Goal: Task Accomplishment & Management: Use online tool/utility

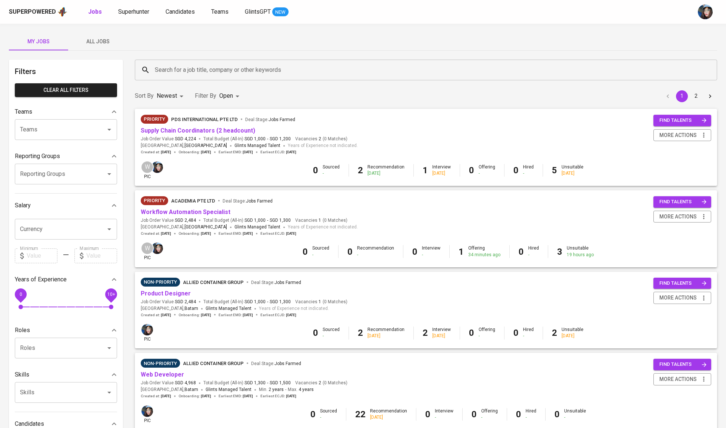
click at [265, 77] on div "Search for a job title, company or other keywords" at bounding box center [426, 70] width 583 height 21
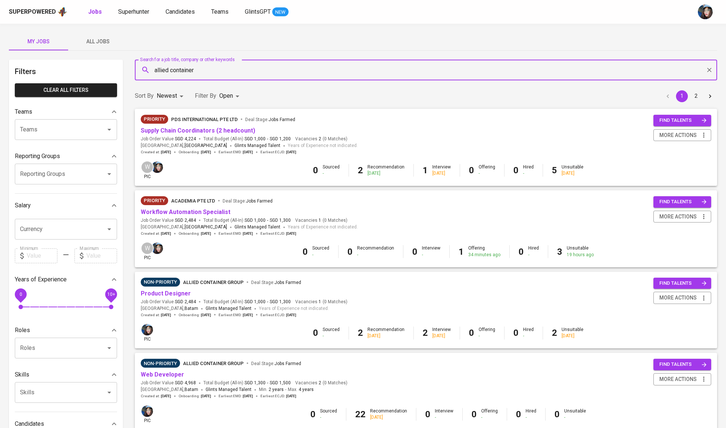
type input "allied container"
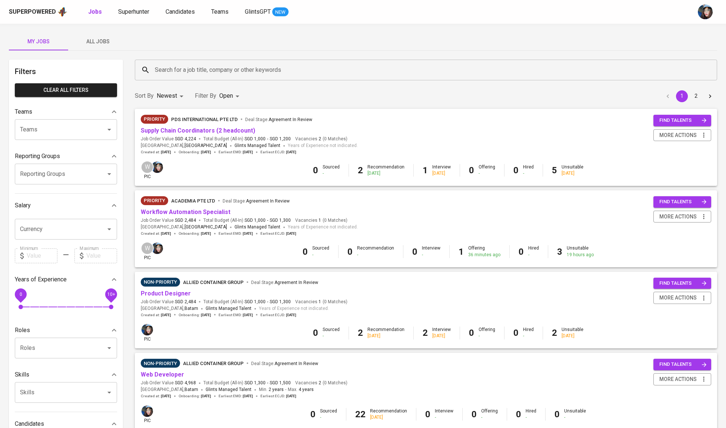
click at [170, 64] on input "Search for a job title, company or other keywords" at bounding box center [428, 70] width 550 height 14
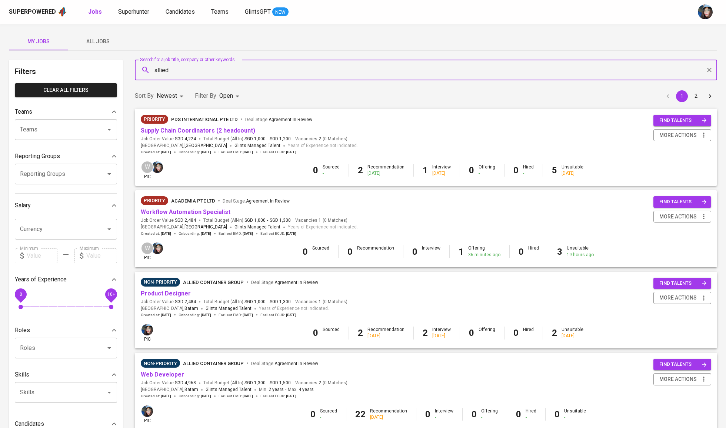
type input "allied"
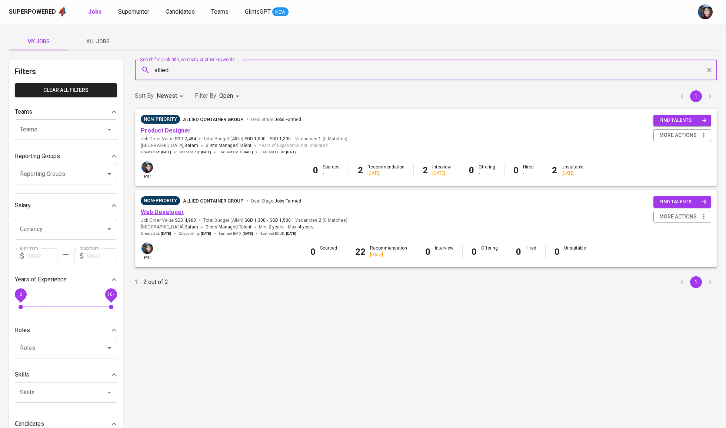
click at [178, 210] on link "Web Developer" at bounding box center [162, 212] width 43 height 7
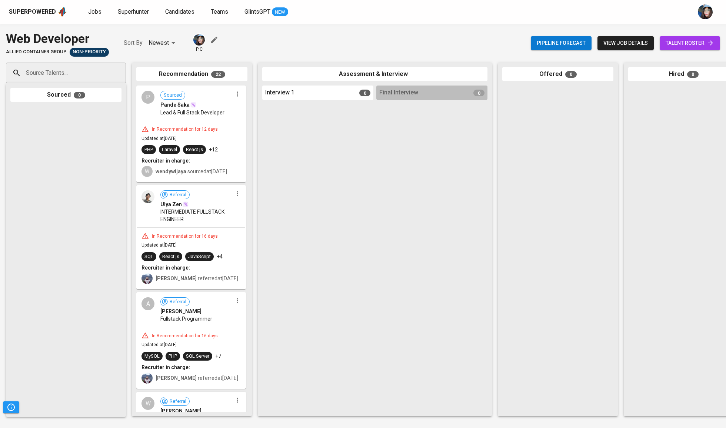
click at [711, 39] on icon at bounding box center [710, 42] width 7 height 7
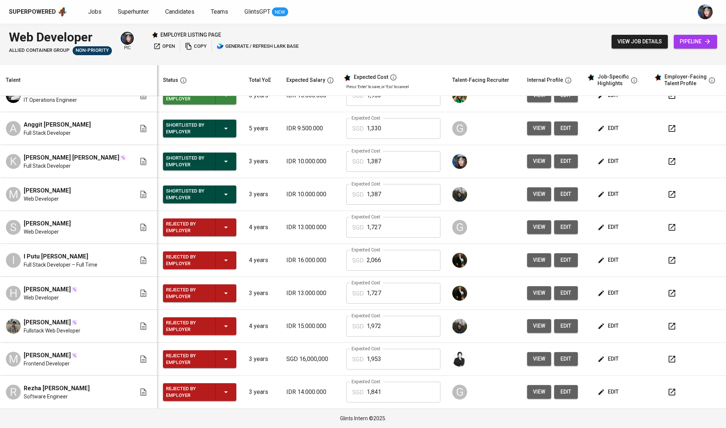
scroll to position [0, 0]
click at [255, 205] on td "3 years" at bounding box center [261, 194] width 37 height 33
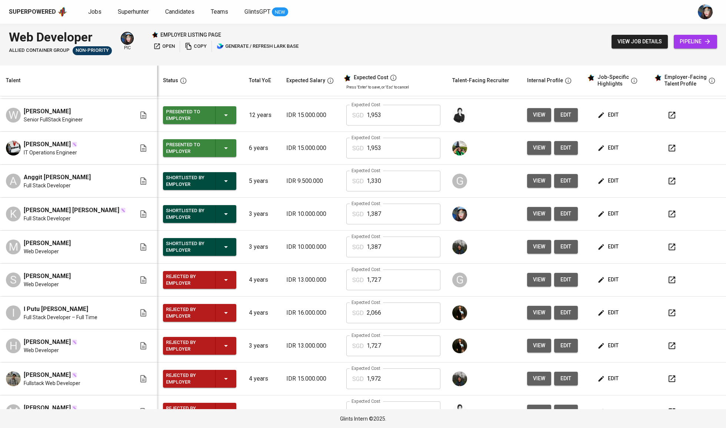
scroll to position [391, 0]
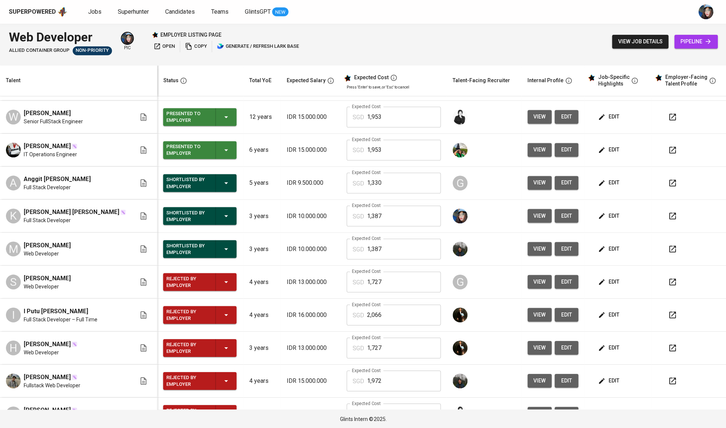
click at [341, 219] on td "Expected Cost SGD 1,387 Expected Cost" at bounding box center [394, 216] width 106 height 33
click at [357, 216] on div "SGD 1,387 Expected Cost" at bounding box center [394, 216] width 94 height 21
click at [391, 217] on input "1,387" at bounding box center [404, 216] width 74 height 21
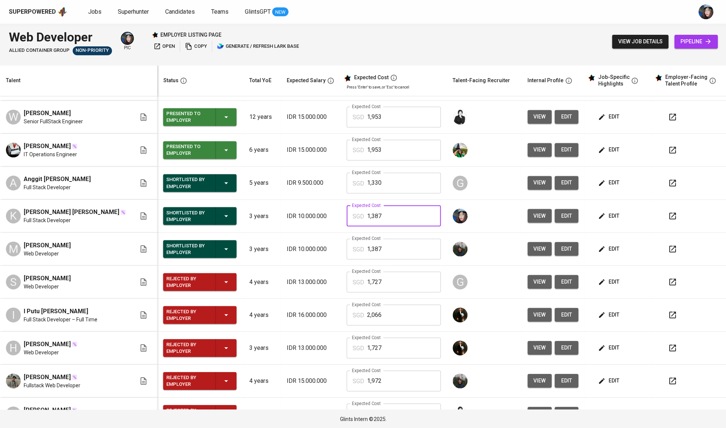
click at [606, 219] on span "edit" at bounding box center [609, 215] width 20 height 9
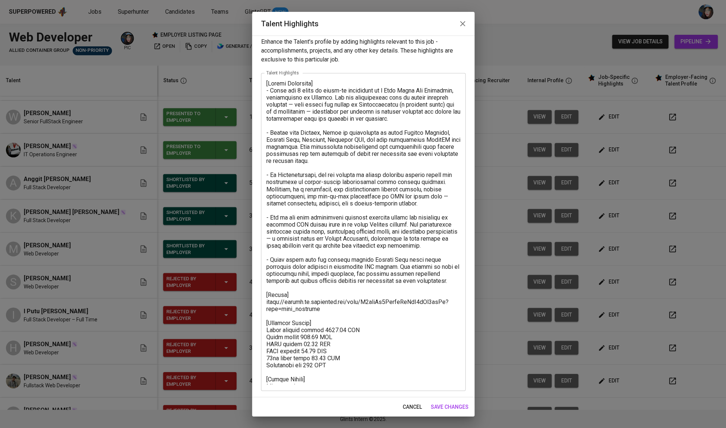
scroll to position [5, 0]
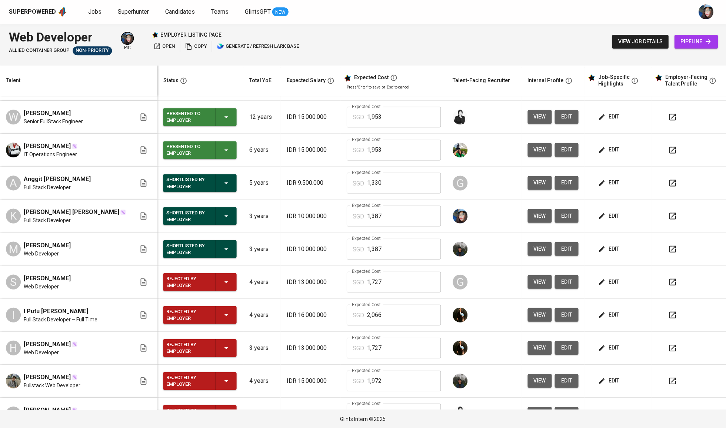
click at [447, 164] on td at bounding box center [484, 150] width 75 height 33
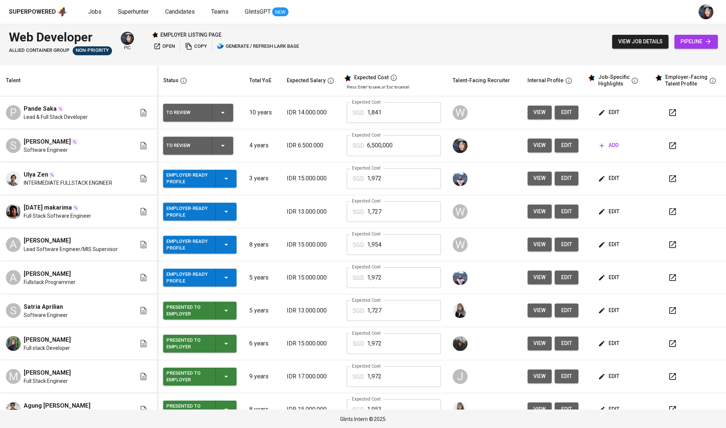
scroll to position [0, 0]
click at [222, 178] on icon "button" at bounding box center [226, 178] width 9 height 9
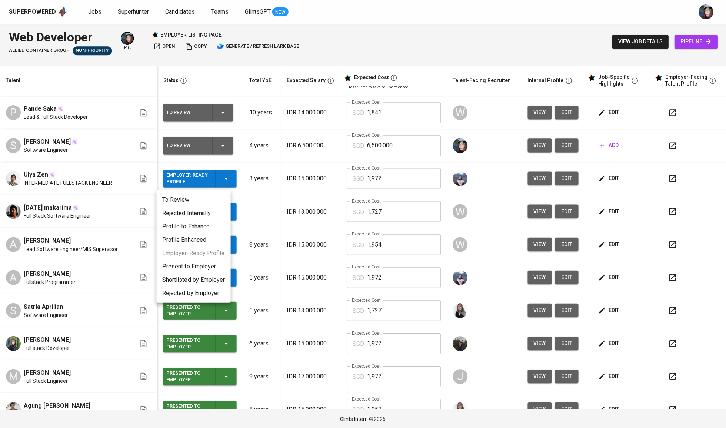
click at [205, 265] on li "Present to Employer" at bounding box center [193, 266] width 74 height 13
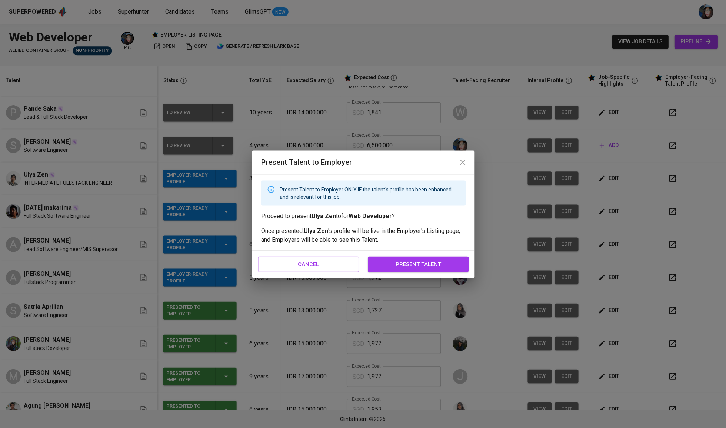
click at [437, 261] on span "present talent" at bounding box center [418, 264] width 85 height 10
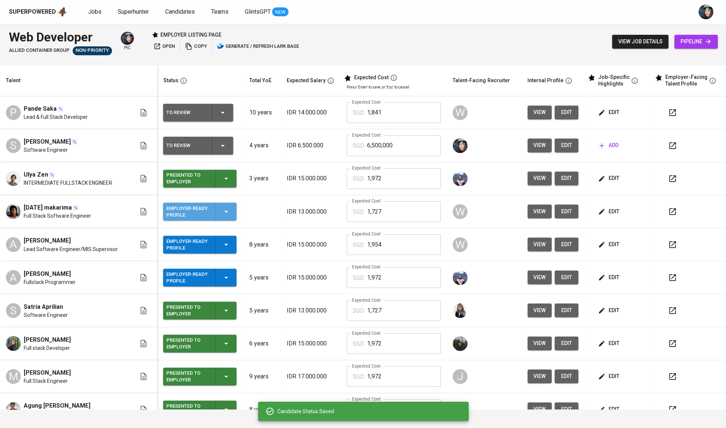
click at [222, 210] on icon "button" at bounding box center [226, 211] width 9 height 9
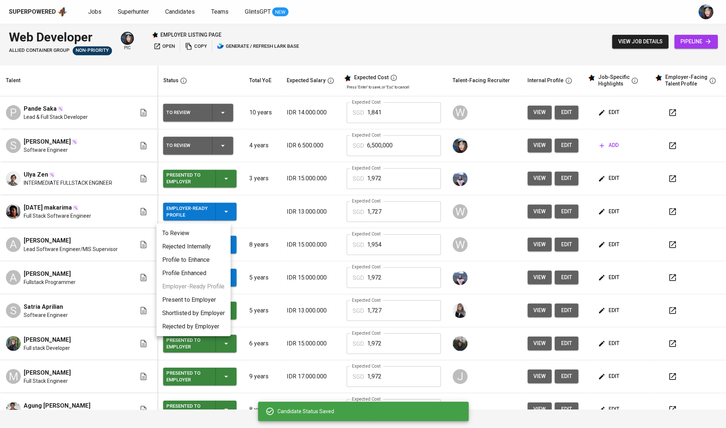
click at [207, 299] on li "Present to Employer" at bounding box center [193, 299] width 74 height 13
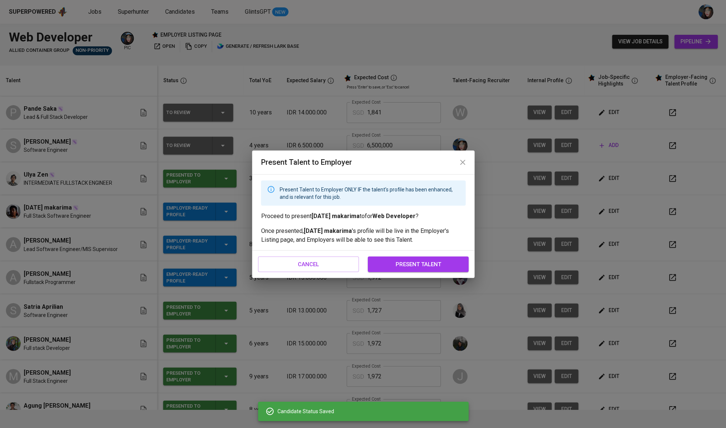
click at [401, 259] on button "present talent" at bounding box center [418, 264] width 101 height 16
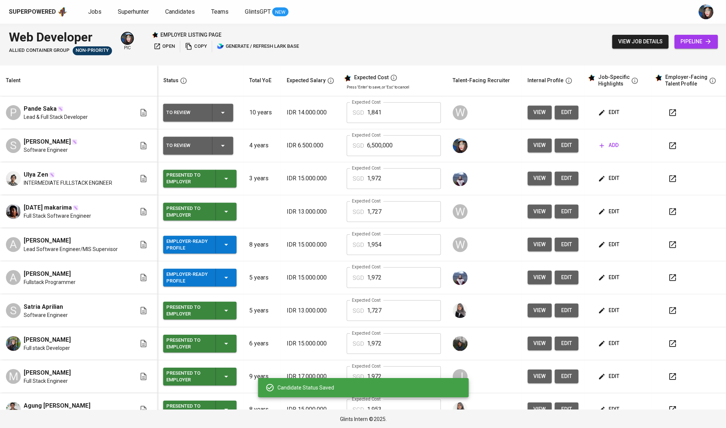
click at [222, 249] on icon "button" at bounding box center [226, 244] width 9 height 9
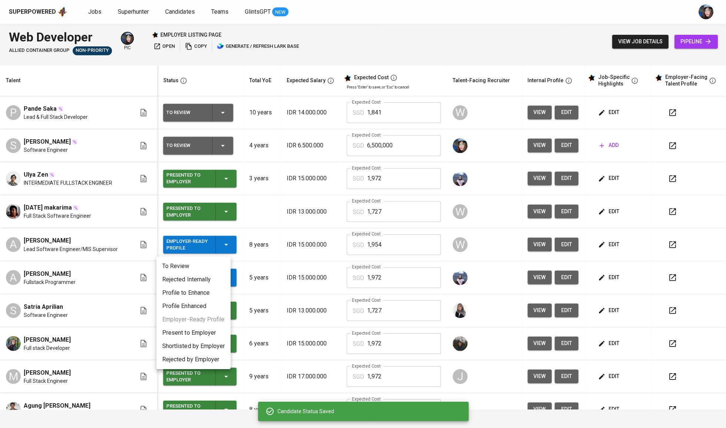
click at [212, 331] on li "Present to Employer" at bounding box center [193, 332] width 74 height 13
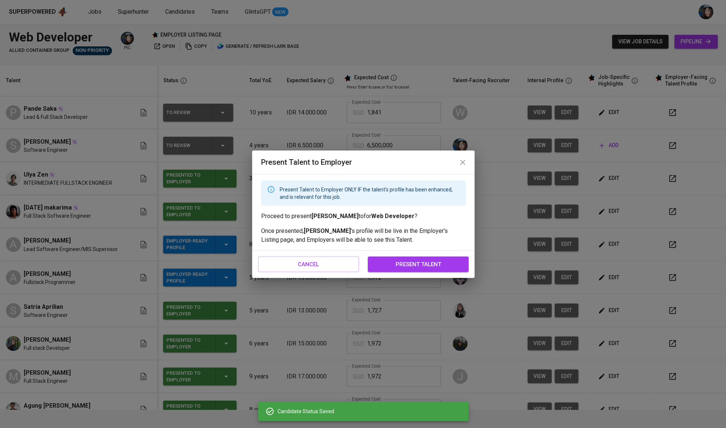
click at [430, 262] on span "present talent" at bounding box center [418, 264] width 85 height 10
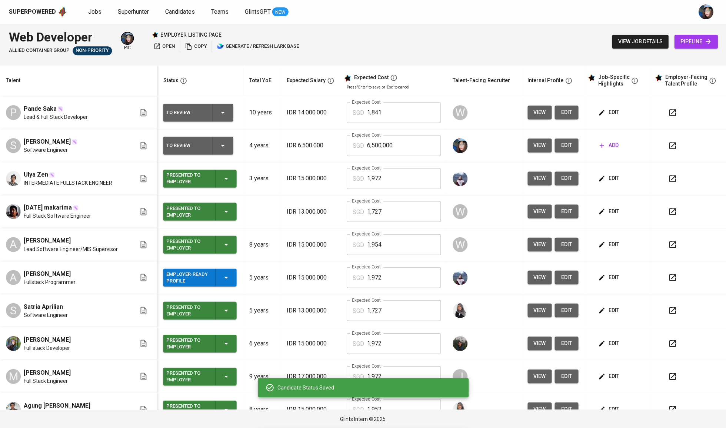
click at [211, 285] on div "Employer-Ready Profile" at bounding box center [199, 278] width 67 height 18
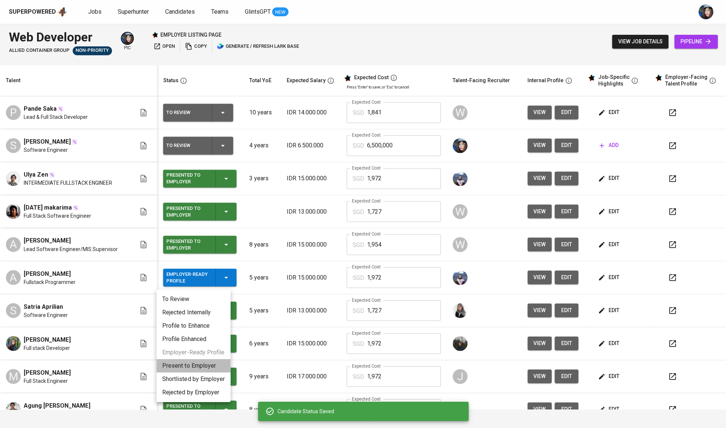
click at [205, 365] on li "Present to Employer" at bounding box center [193, 365] width 74 height 13
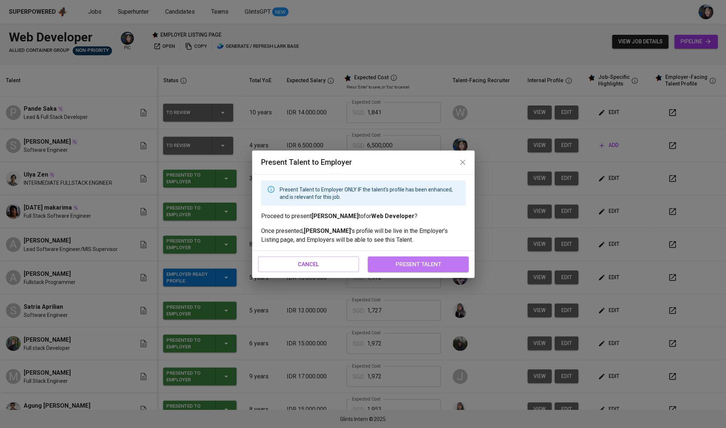
click at [398, 261] on span "present talent" at bounding box center [418, 264] width 85 height 10
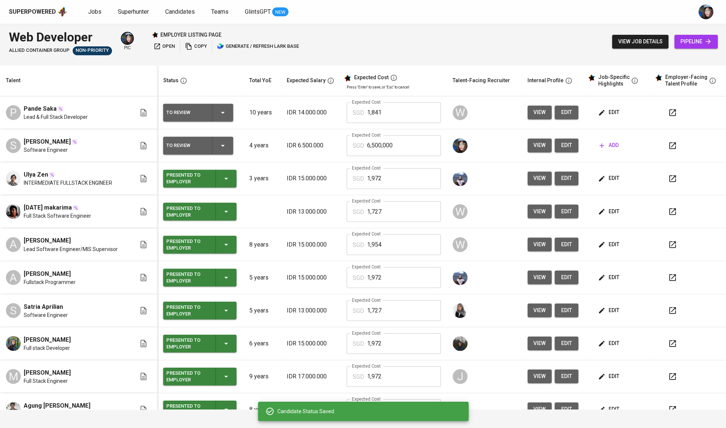
click at [219, 105] on div "To Review" at bounding box center [198, 113] width 64 height 18
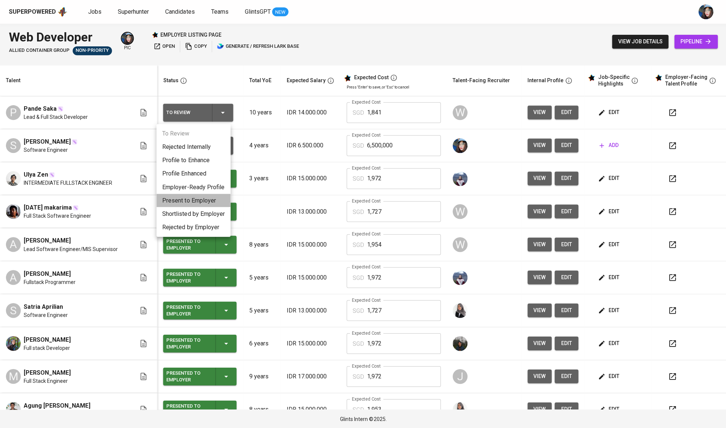
click at [201, 199] on li "Present to Employer" at bounding box center [193, 200] width 74 height 13
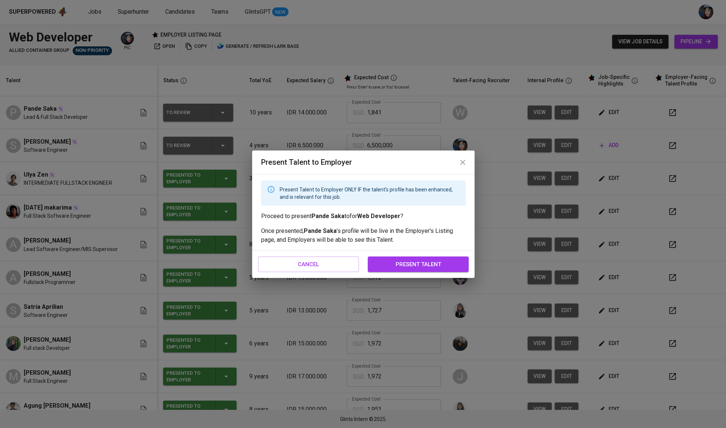
click at [460, 264] on span "present talent" at bounding box center [418, 264] width 85 height 10
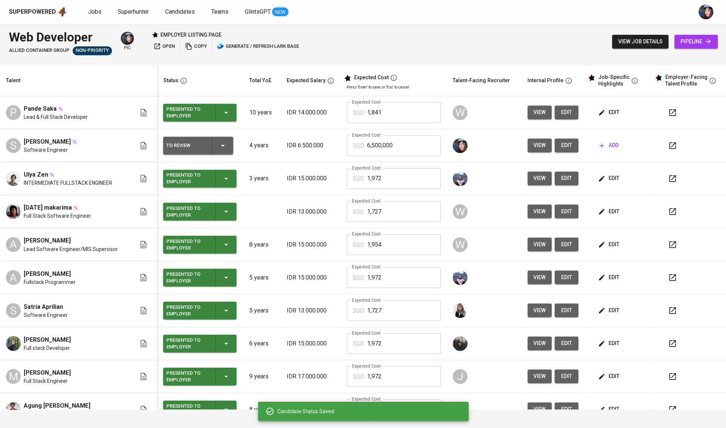
click at [49, 112] on span "Pande Saka" at bounding box center [40, 109] width 33 height 9
copy span "Pande Saka"
click at [49, 110] on span "Pande Saka" at bounding box center [40, 109] width 33 height 9
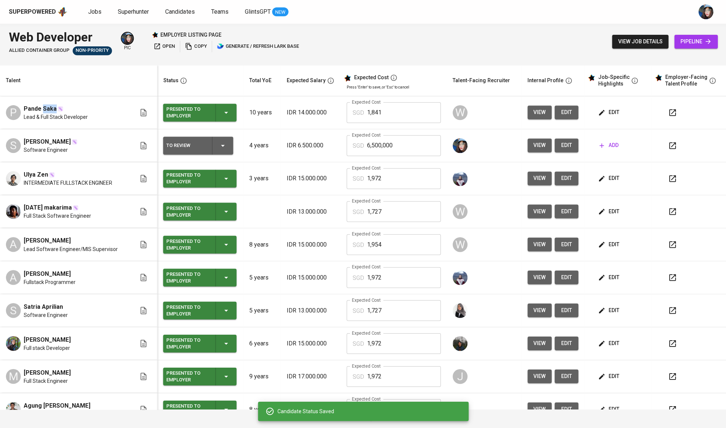
click at [49, 110] on span "Pande Saka" at bounding box center [40, 109] width 33 height 9
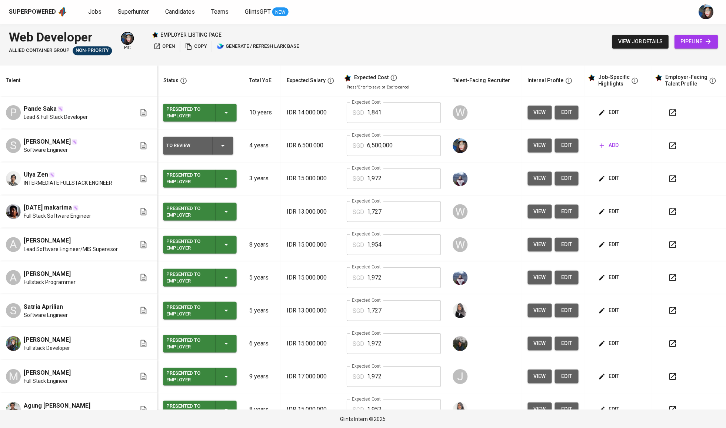
click at [39, 173] on span "Ulya Zen" at bounding box center [36, 174] width 24 height 9
copy span "Ulya Zen"
click at [42, 207] on span "zul makarima" at bounding box center [48, 207] width 48 height 9
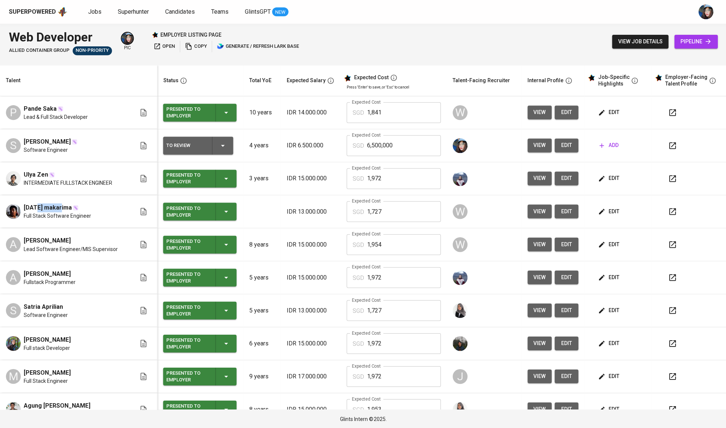
click at [42, 207] on span "zul makarima" at bounding box center [48, 207] width 48 height 9
copy span "zul makarima"
click at [71, 241] on span "Azika Syahputra Azwar" at bounding box center [47, 240] width 47 height 9
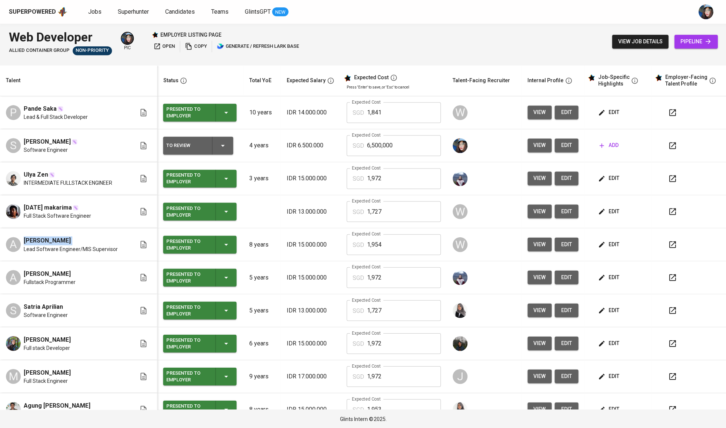
click at [71, 241] on span "Azika Syahputra Azwar" at bounding box center [47, 240] width 47 height 9
copy span "Azika Syahputra Azwar"
click at [54, 272] on span "Aldi Wahyudi" at bounding box center [47, 273] width 47 height 9
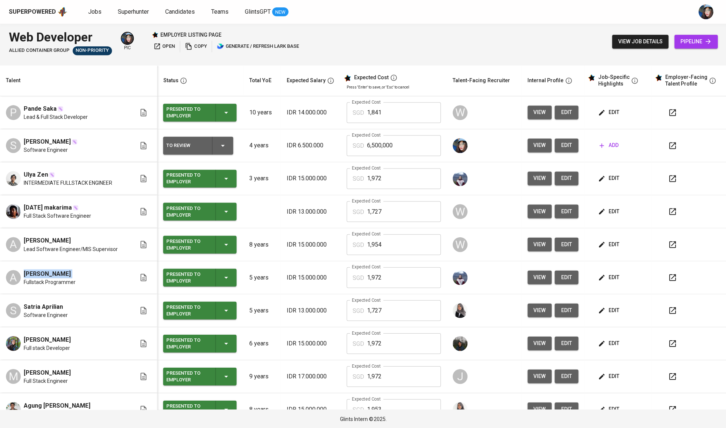
copy span "Aldi Wahyudi"
click at [47, 310] on span "Satria Aprilian" at bounding box center [43, 306] width 39 height 9
copy span "Satria Aprilian"
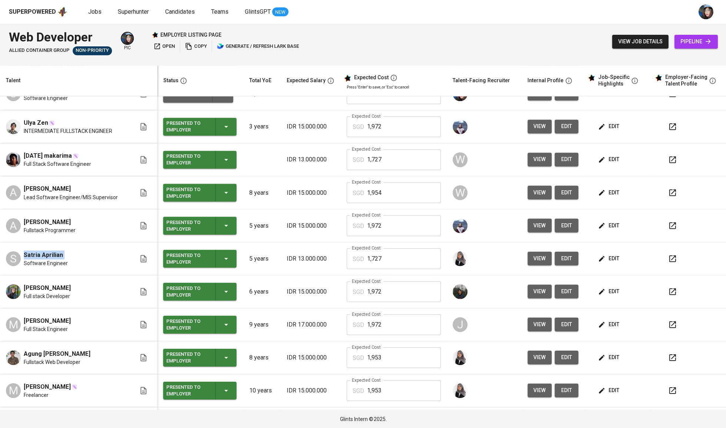
scroll to position [70, 0]
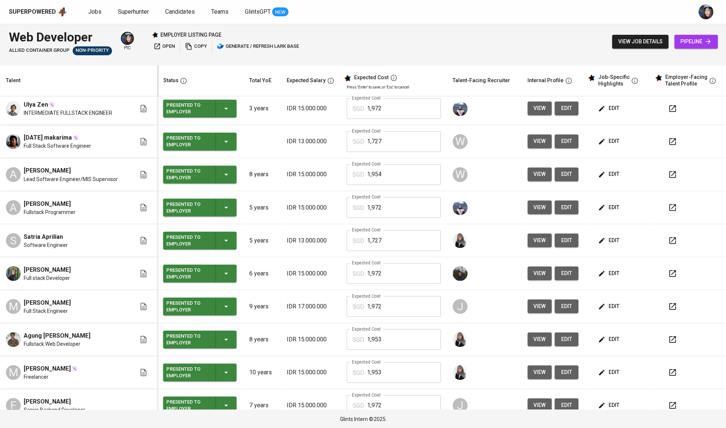
click at [51, 272] on span "Varuna Dewi" at bounding box center [47, 269] width 47 height 9
copy span "Varuna Dewi"
click at [56, 304] on span "Marjuqi Rahmat" at bounding box center [47, 302] width 47 height 9
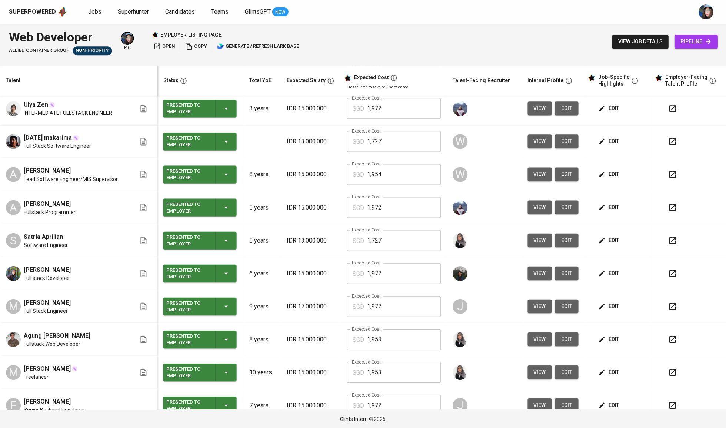
click at [56, 304] on span "Marjuqi Rahmat" at bounding box center [47, 302] width 47 height 9
copy span "Marjuqi Rahmat"
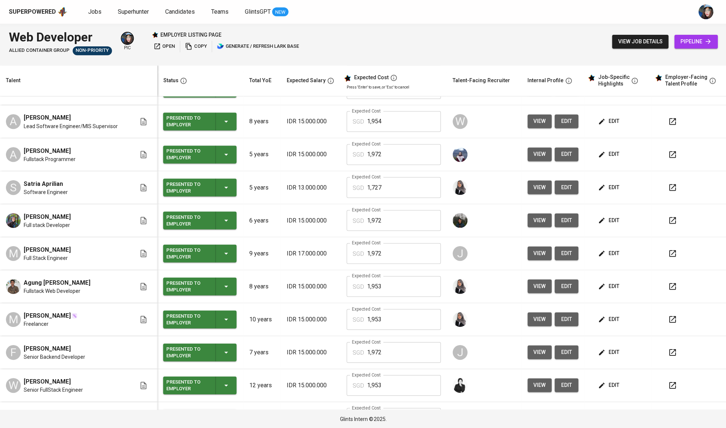
click at [66, 282] on span "Agung Kurnia Robbi" at bounding box center [57, 282] width 67 height 9
copy span "Agung Kurnia Robbi"
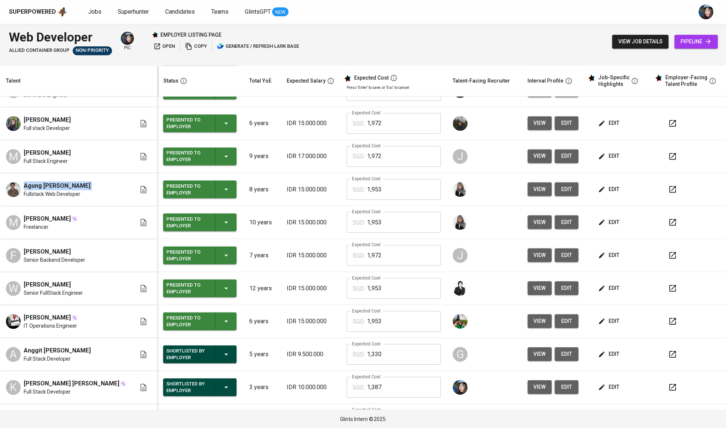
scroll to position [221, 0]
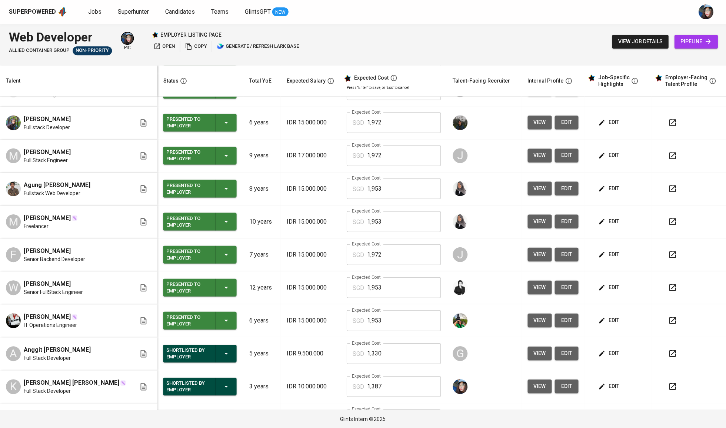
click at [71, 222] on span "Muhammad Sofiullah" at bounding box center [47, 217] width 47 height 9
copy span "Muhammad Sofiullah"
click at [66, 254] on span "Farhan Alfiansyah" at bounding box center [47, 250] width 47 height 9
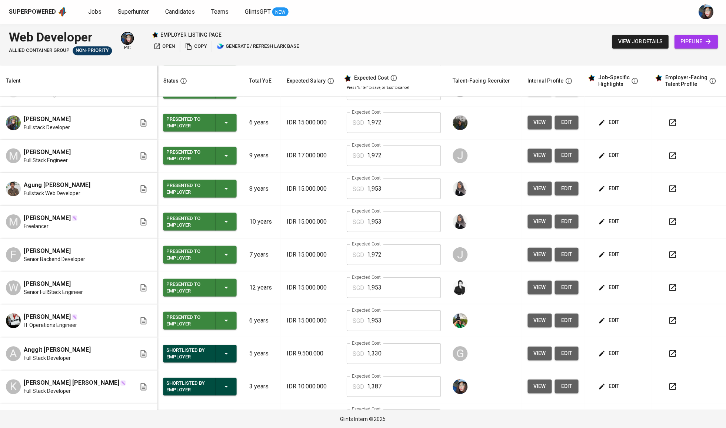
click at [66, 254] on span "Farhan Alfiansyah" at bounding box center [47, 250] width 47 height 9
click at [57, 288] on div "Warda Laila" at bounding box center [53, 283] width 59 height 9
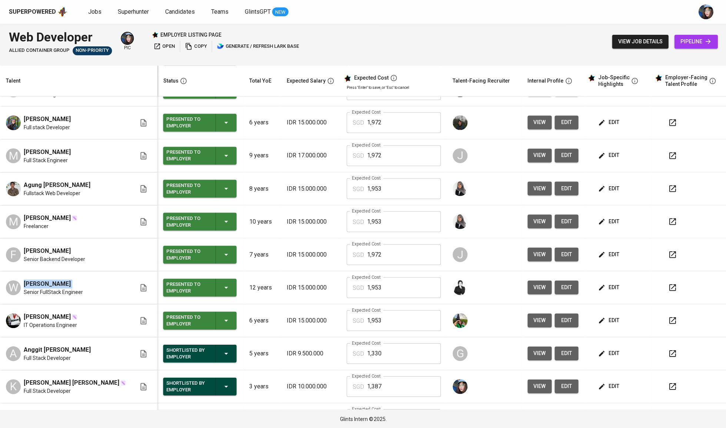
click at [43, 288] on span "Warda Laila" at bounding box center [47, 283] width 47 height 9
click at [52, 315] on span "Raka Hikmah" at bounding box center [47, 316] width 47 height 9
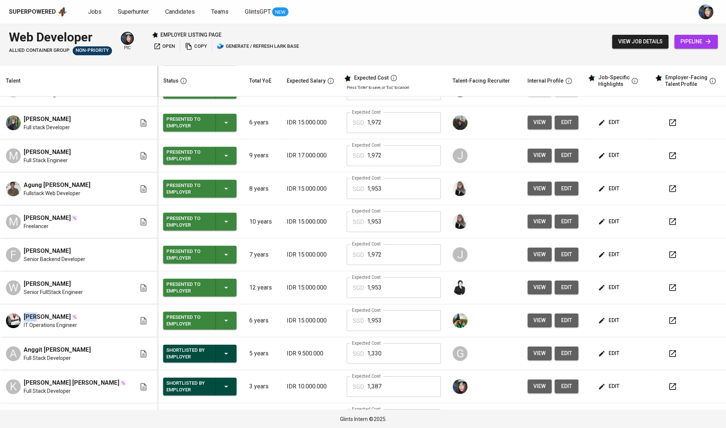
click at [52, 315] on span "Raka Hikmah" at bounding box center [47, 316] width 47 height 9
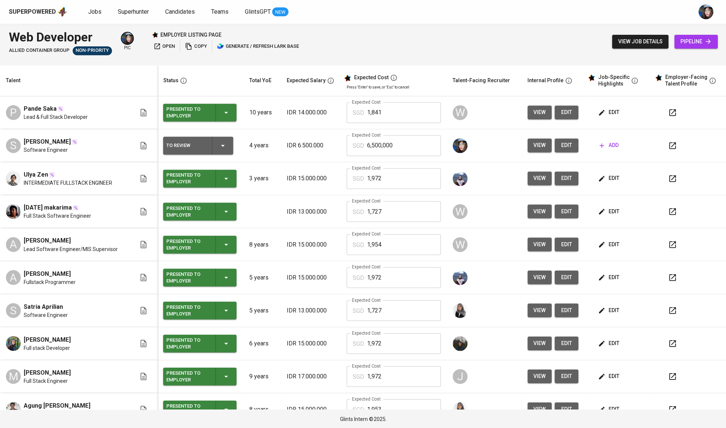
scroll to position [0, 0]
